Goal: Information Seeking & Learning: Learn about a topic

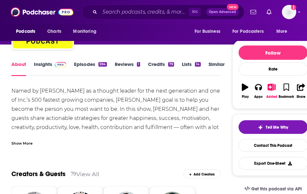
scroll to position [57, 0]
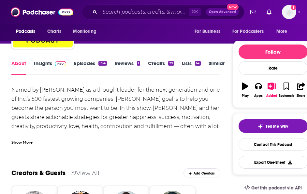
click at [26, 144] on div "Show More" at bounding box center [21, 142] width 21 height 6
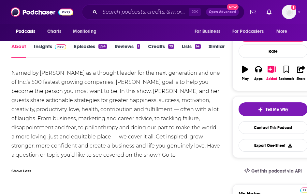
scroll to position [75, 0]
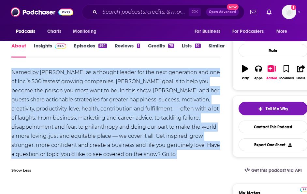
drag, startPoint x: 186, startPoint y: 151, endPoint x: 1, endPoint y: 68, distance: 202.3
copy div "Named by [PERSON_NAME] as a thought leader for the next generation and one of I…"
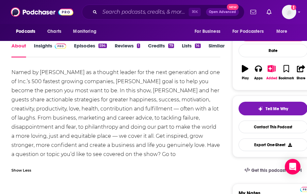
click at [113, 140] on div "Named by [PERSON_NAME] as a thought leader for the next generation and one of I…" at bounding box center [115, 118] width 208 height 100
